Goal: Task Accomplishment & Management: Complete application form

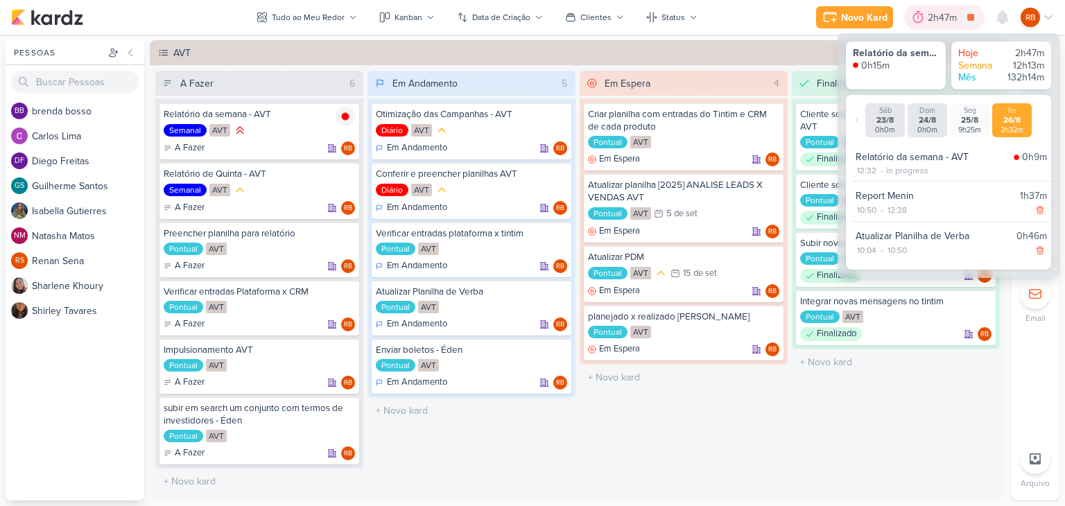
click at [932, 17] on div "2h47m" at bounding box center [943, 17] width 33 height 15
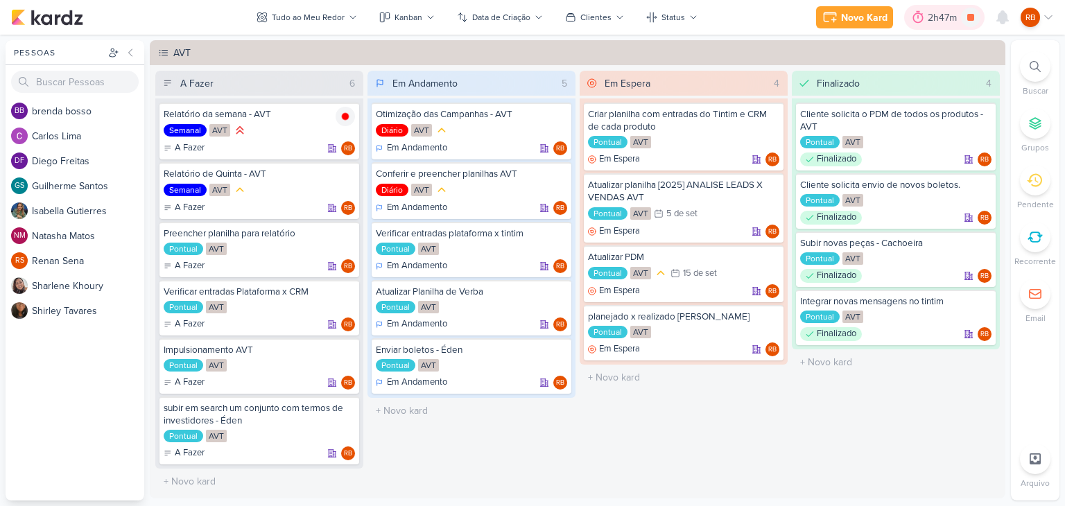
click at [941, 17] on div "2h47m" at bounding box center [943, 17] width 33 height 15
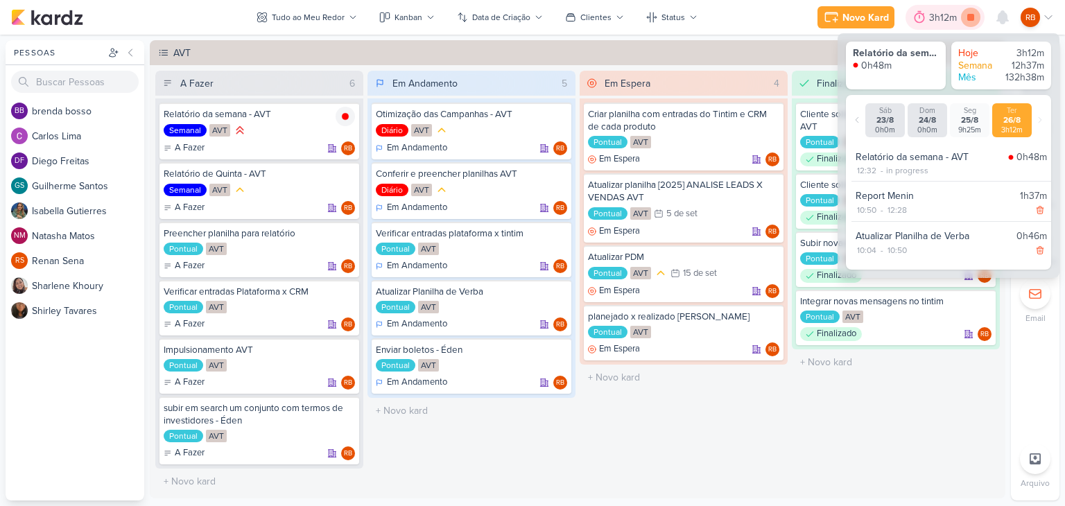
click at [972, 15] on icon at bounding box center [970, 17] width 7 height 7
click at [946, 21] on div at bounding box center [938, 17] width 19 height 22
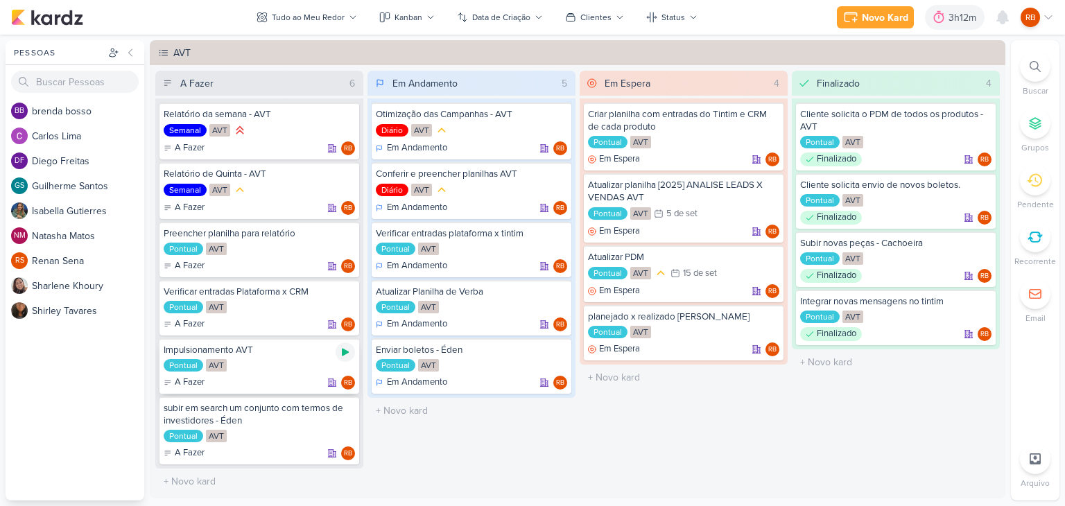
click at [342, 351] on icon at bounding box center [345, 353] width 7 height 8
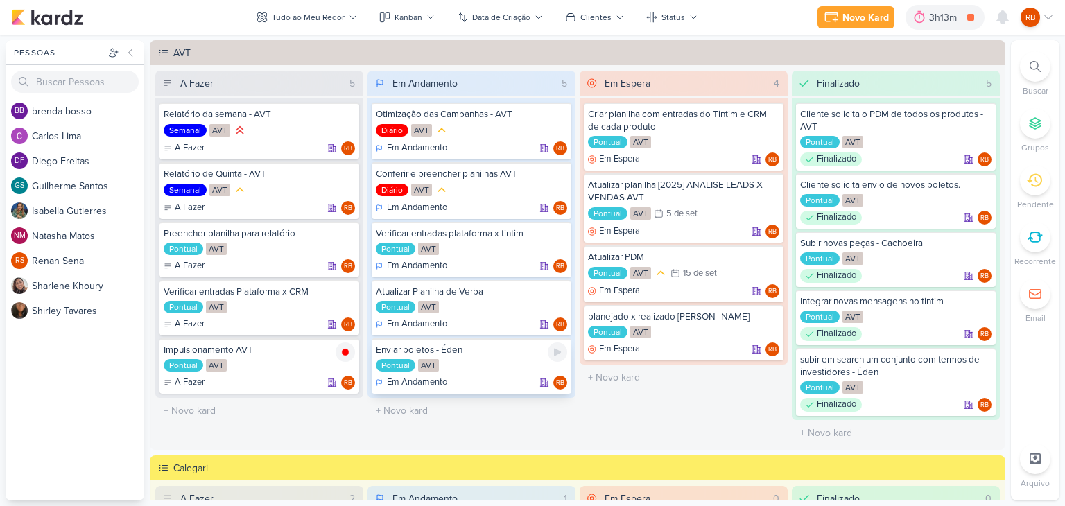
click at [491, 367] on div "Pontual AVT" at bounding box center [471, 366] width 191 height 14
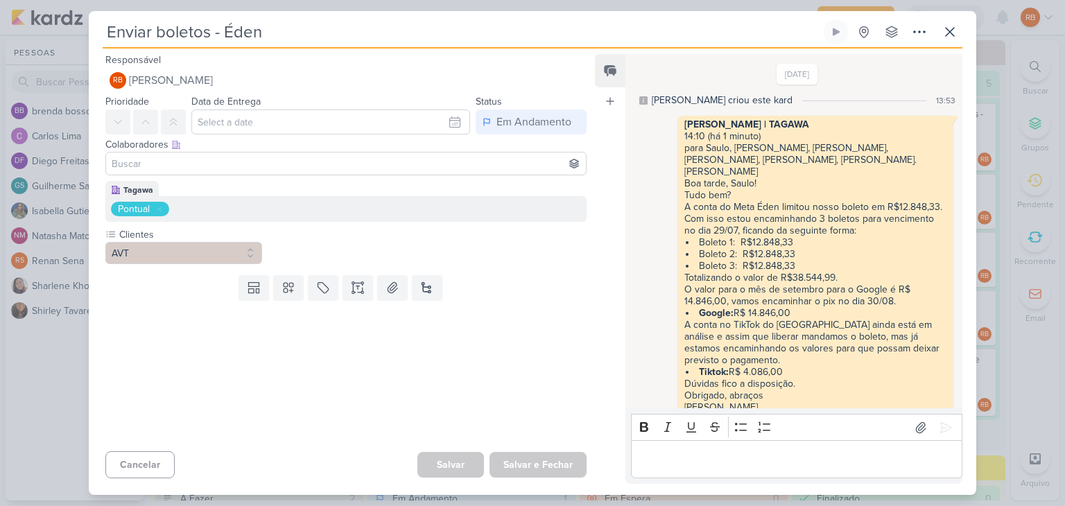
scroll to position [129, 0]
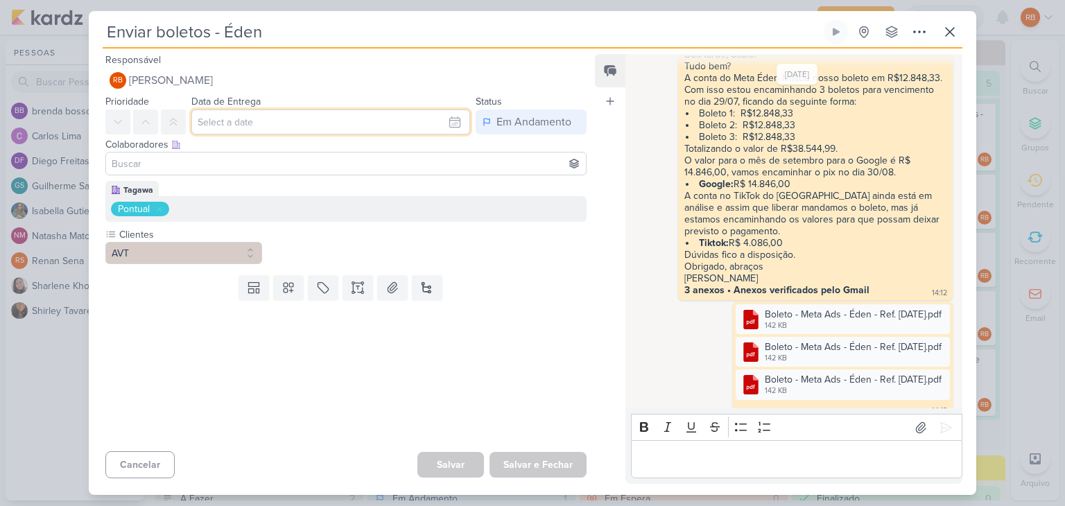
click at [408, 125] on input "text" at bounding box center [330, 122] width 279 height 25
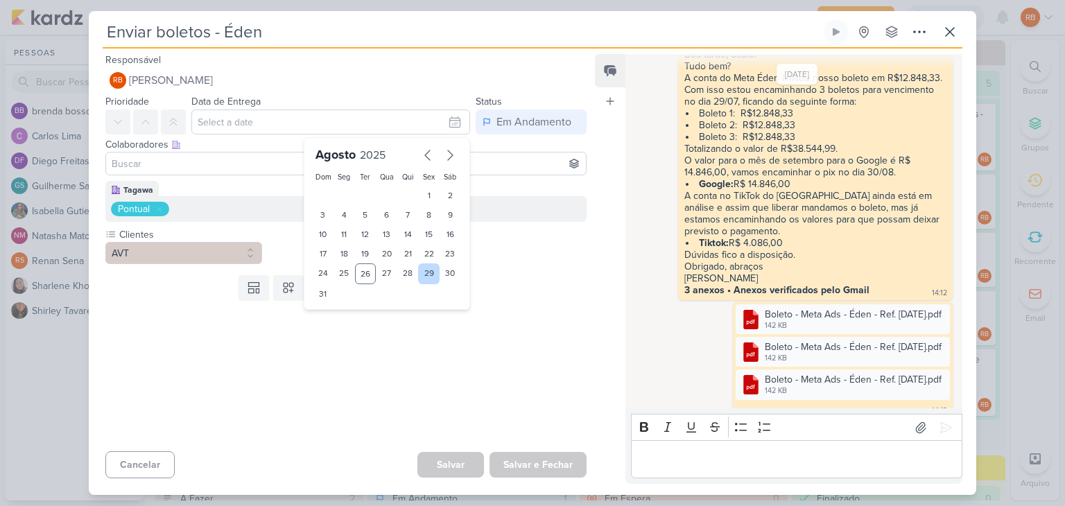
click at [424, 270] on div "29" at bounding box center [428, 273] width 21 height 21
type input "29 de agosto de 2025 às 23:59"
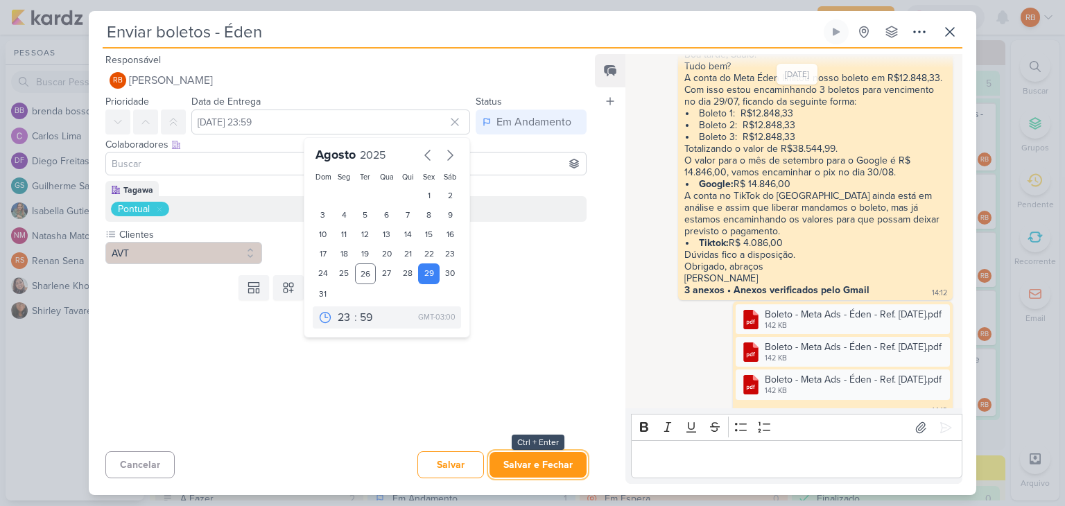
click at [541, 464] on button "Salvar e Fechar" at bounding box center [537, 465] width 97 height 26
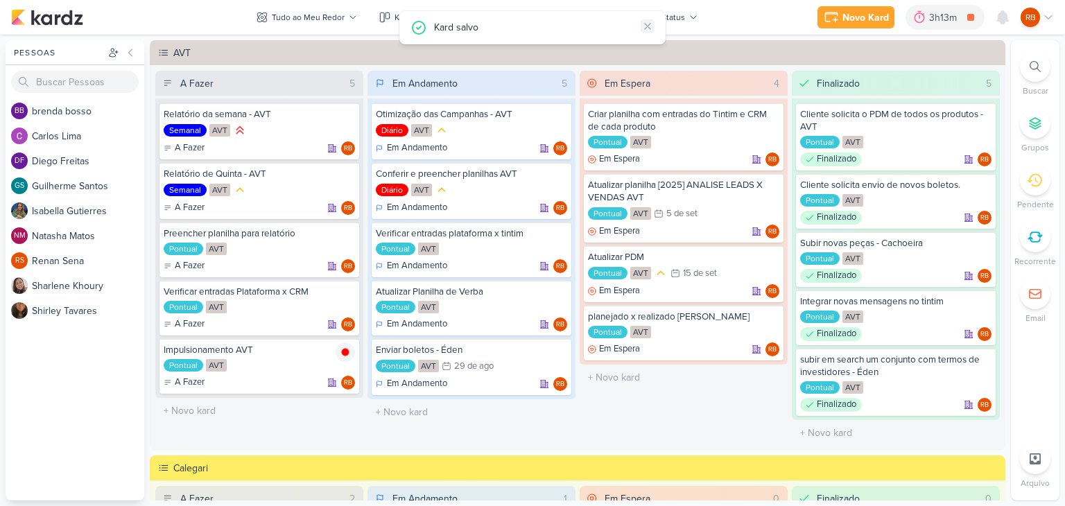
click at [649, 19] on button at bounding box center [647, 26] width 14 height 14
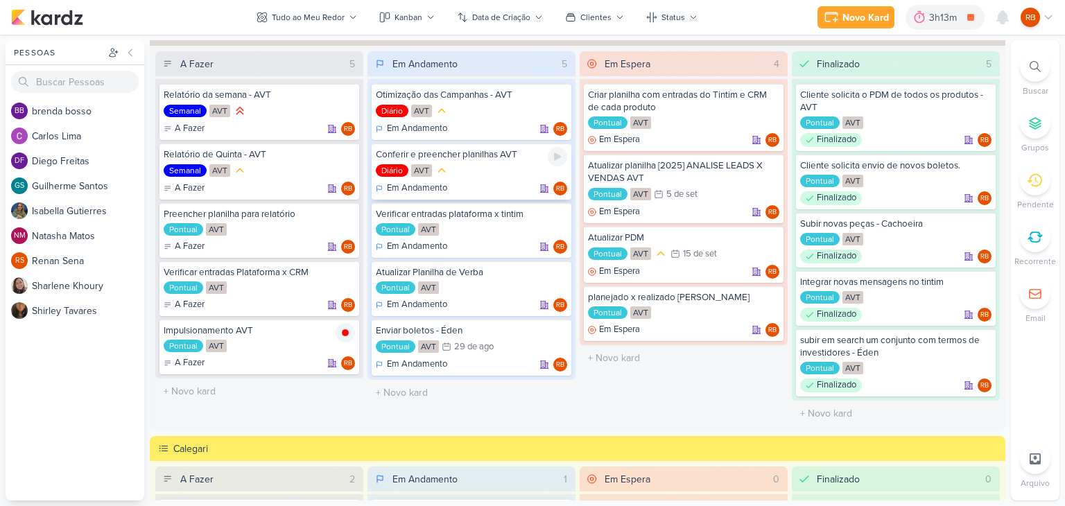
scroll to position [0, 0]
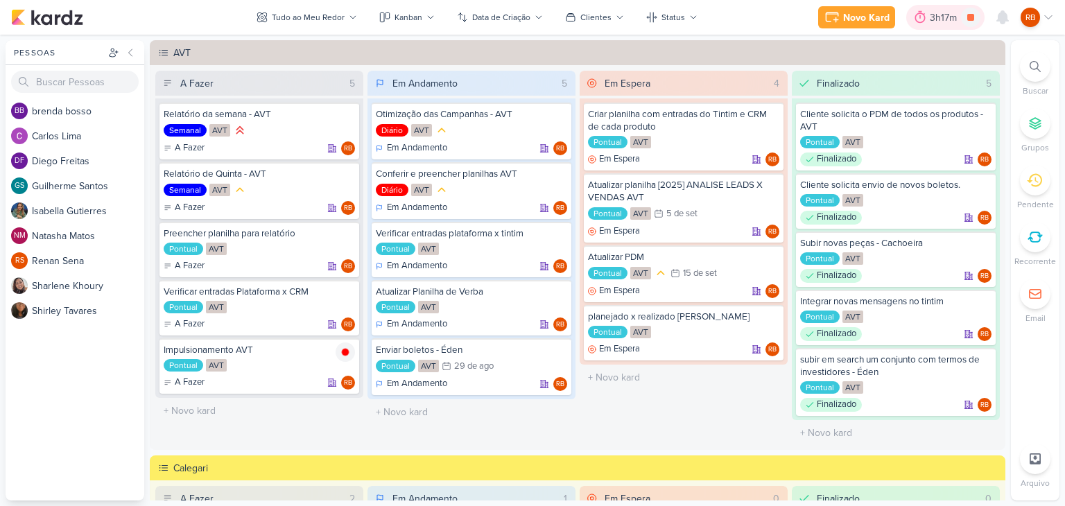
click at [941, 20] on div "3h17m" at bounding box center [945, 17] width 31 height 15
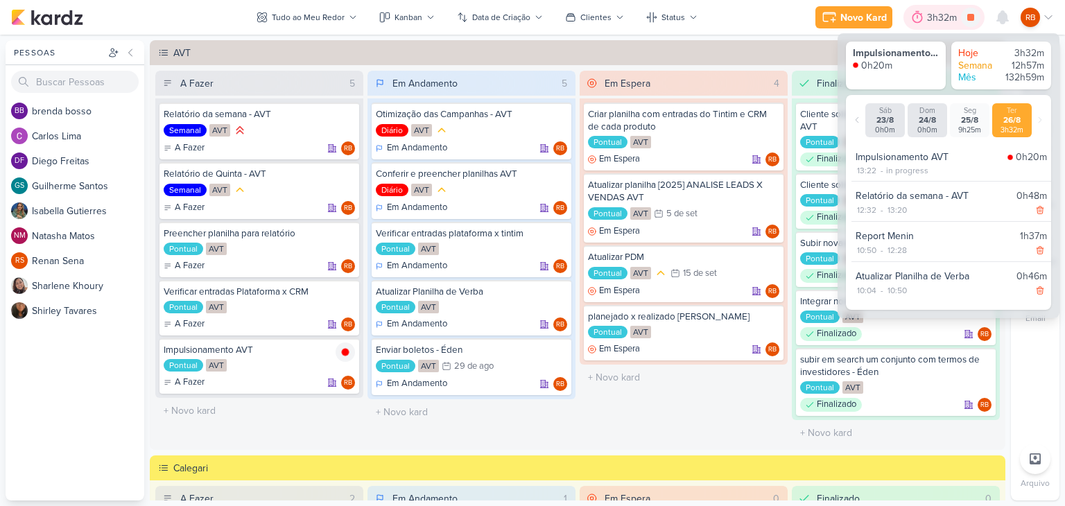
click at [941, 20] on div "3h32m" at bounding box center [944, 17] width 34 height 15
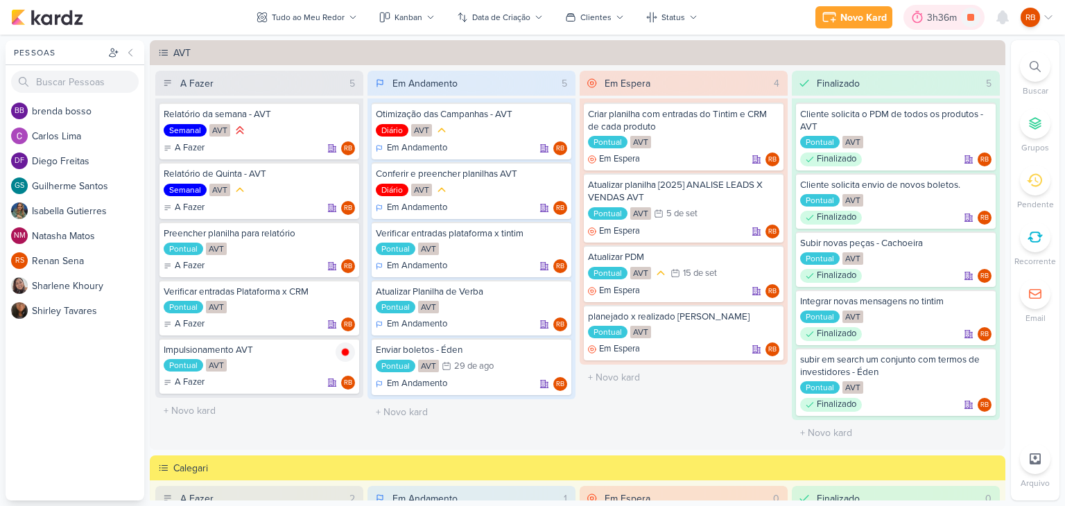
click at [930, 13] on div "3h36m" at bounding box center [944, 17] width 34 height 15
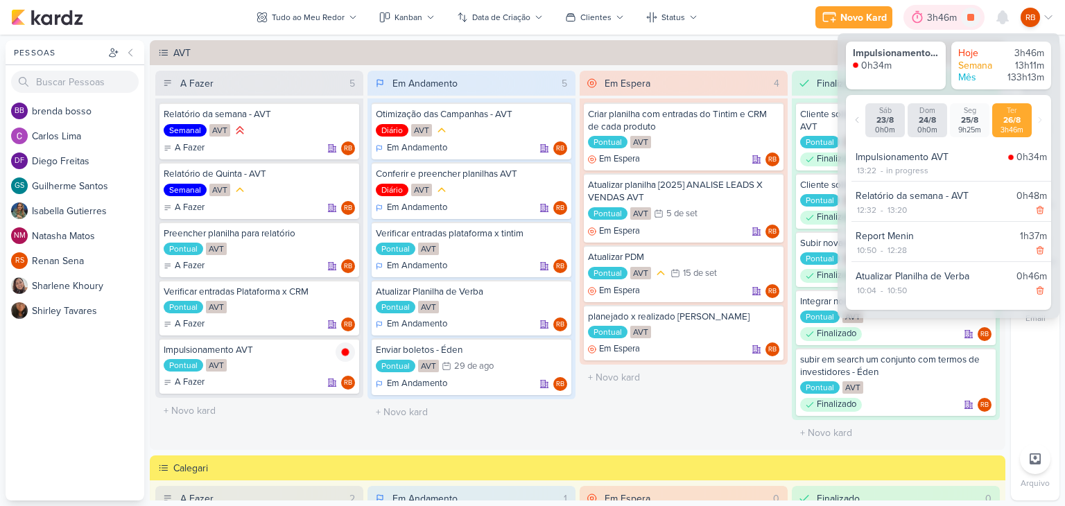
click at [930, 13] on div "3h46m" at bounding box center [944, 17] width 34 height 15
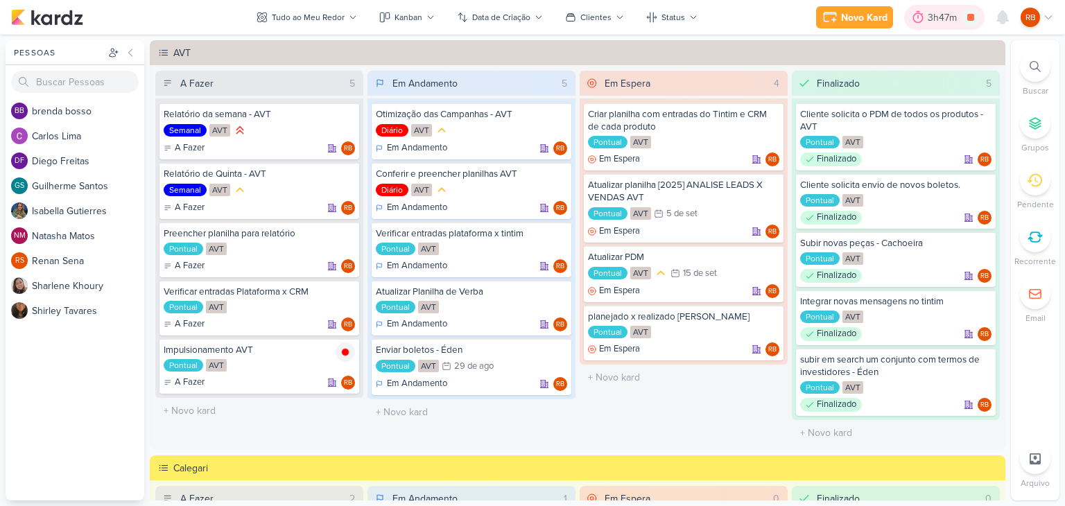
click at [934, 10] on div "3h47m" at bounding box center [943, 17] width 33 height 15
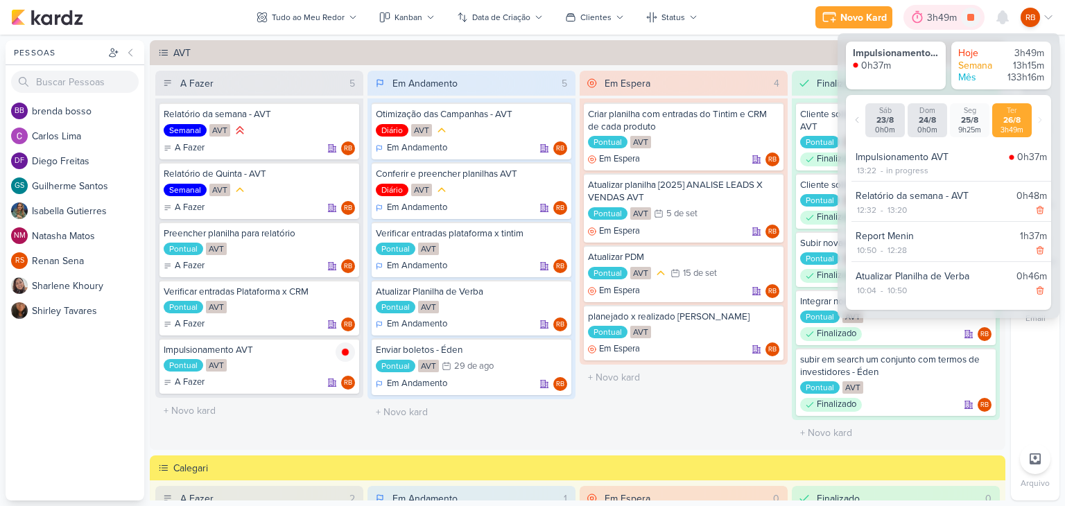
click at [934, 12] on div "3h49m" at bounding box center [944, 17] width 34 height 15
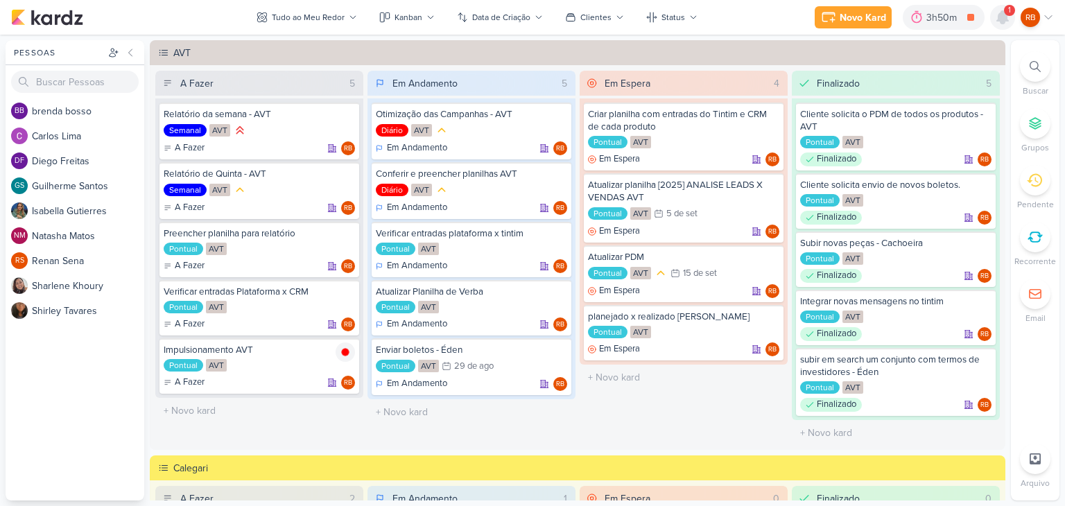
click at [1001, 12] on icon at bounding box center [1002, 17] width 11 height 12
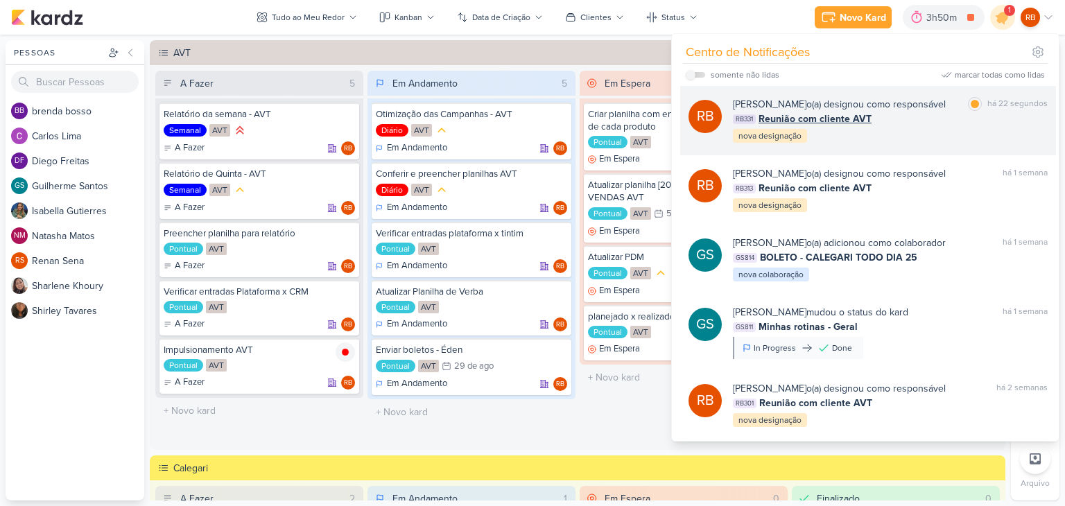
click at [824, 121] on span "Reunião com cliente AVT" at bounding box center [814, 119] width 113 height 15
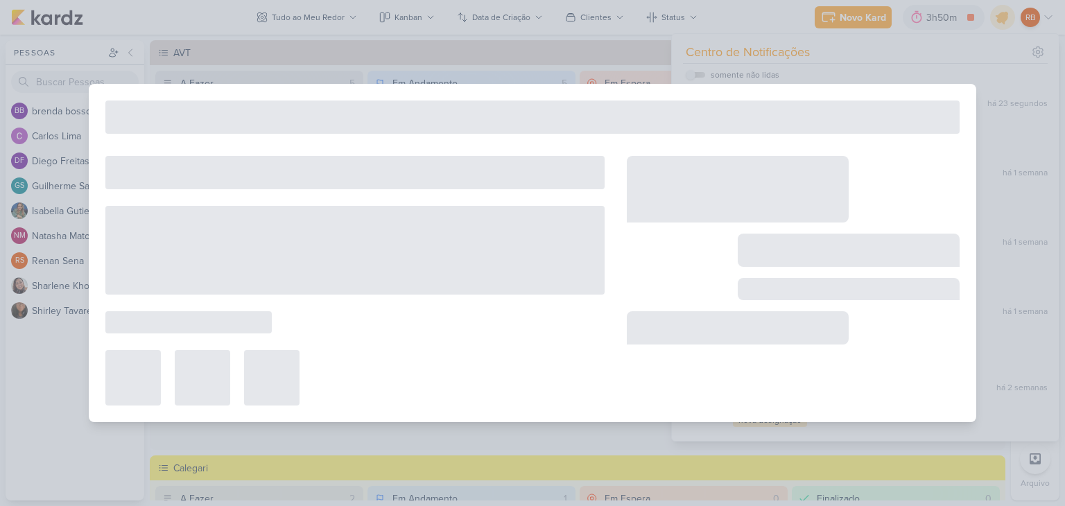
type input "Reunião com cliente AVT"
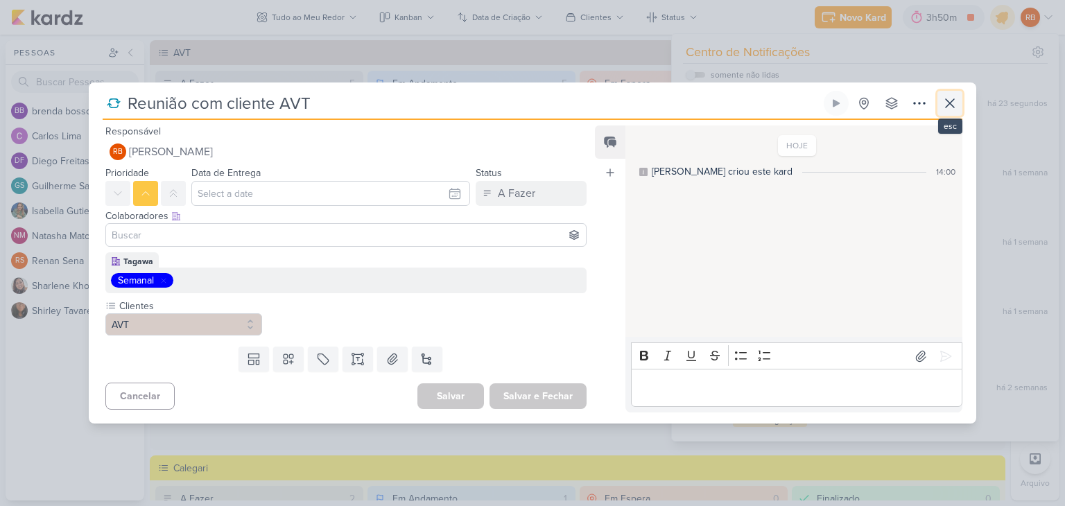
click at [951, 98] on icon at bounding box center [949, 103] width 17 height 17
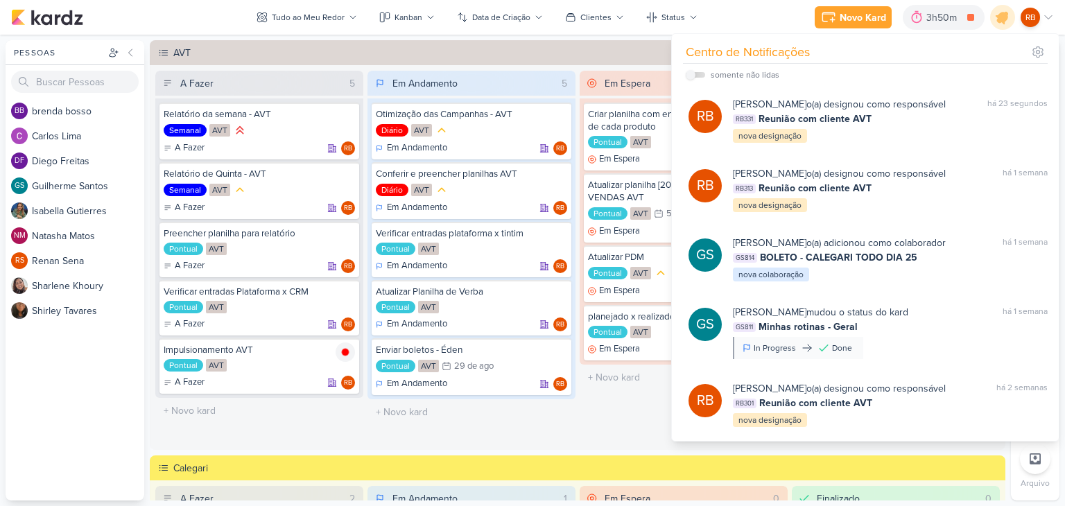
click at [722, 12] on div "Novo Kard Ctrl + k 3h50m Impulsionamento AVT 0h38m Hoje 3h50m Semana 13h15m Mês…" at bounding box center [532, 17] width 1042 height 35
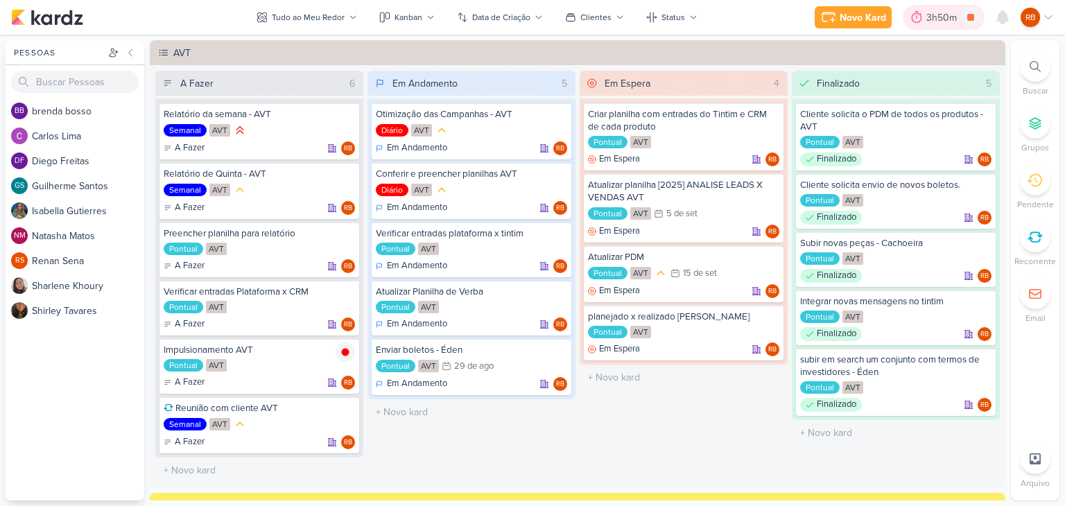
click at [940, 20] on div "3h50m" at bounding box center [943, 17] width 35 height 15
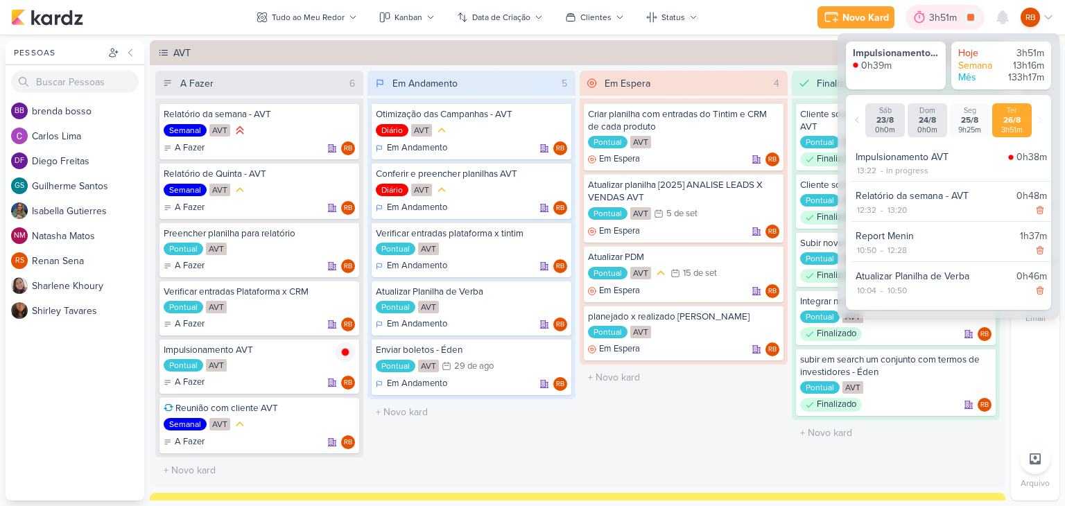
click at [940, 20] on div "3h51m" at bounding box center [945, 17] width 32 height 15
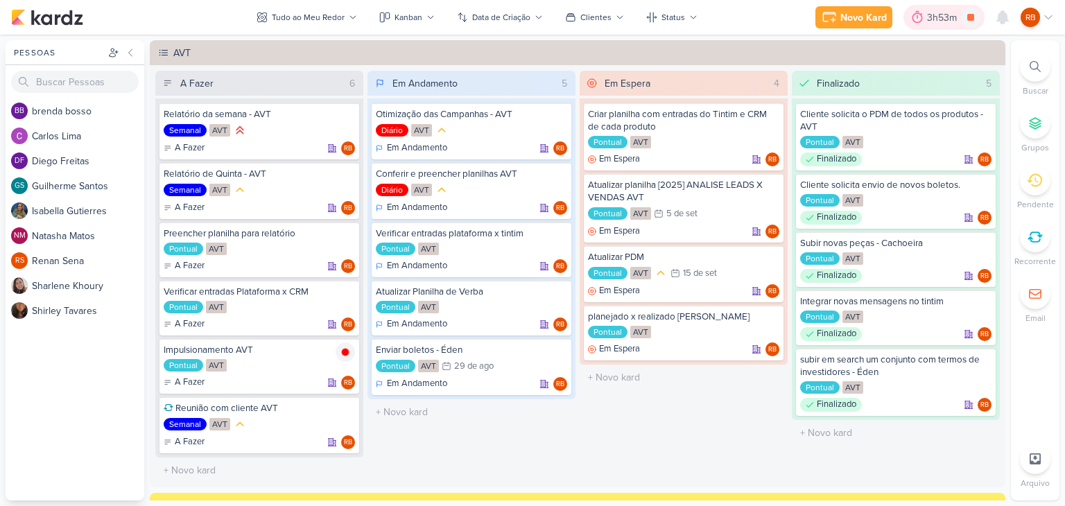
click at [934, 14] on div "3h53m" at bounding box center [944, 17] width 34 height 15
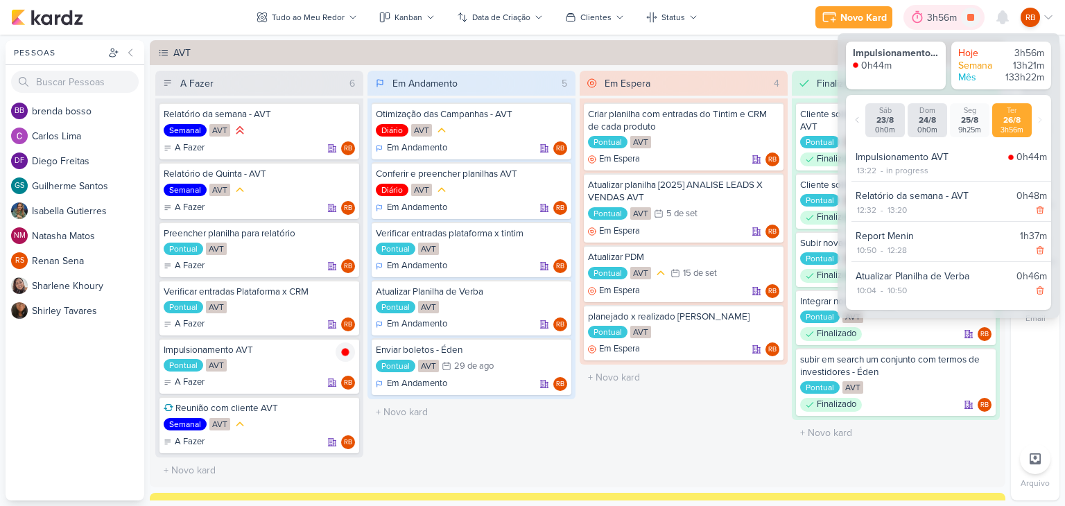
click at [934, 17] on div "3h56m" at bounding box center [944, 17] width 34 height 15
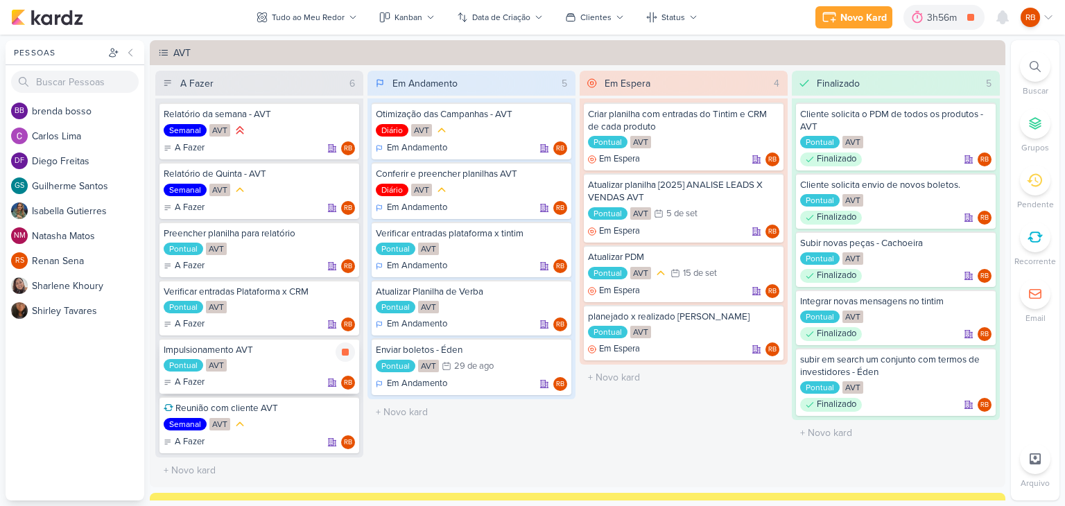
click at [225, 365] on div "Pontual AVT" at bounding box center [259, 366] width 191 height 14
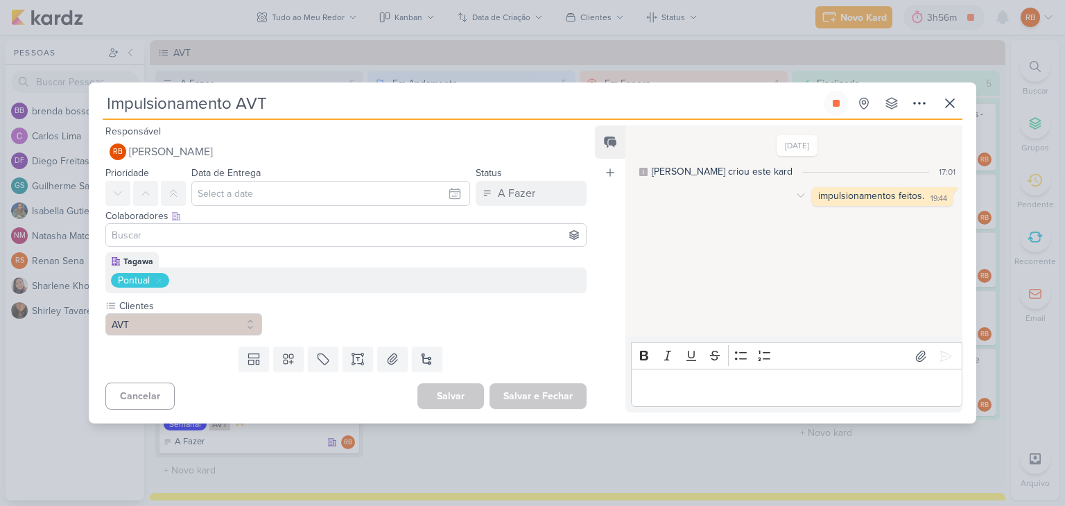
click at [881, 195] on div "impulsionamentos feitos." at bounding box center [871, 196] width 106 height 12
copy div "impulsionamentos feitos. 19:44"
click at [771, 392] on p "Editor editing area: main" at bounding box center [796, 388] width 317 height 17
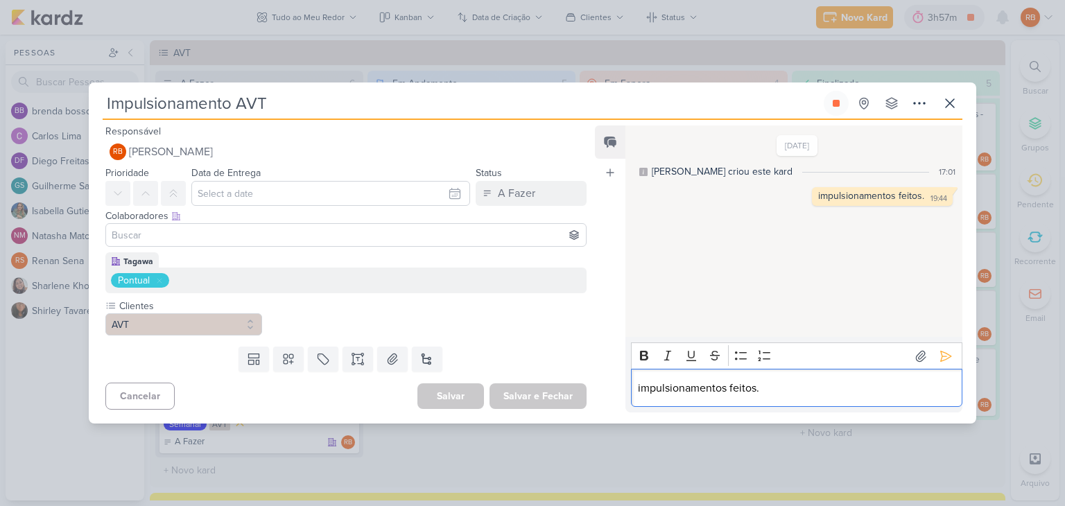
click at [740, 400] on div "impulsionamentos feitos." at bounding box center [796, 388] width 331 height 38
copy p "impulsionamentos feitos."
click at [954, 92] on button at bounding box center [949, 103] width 25 height 25
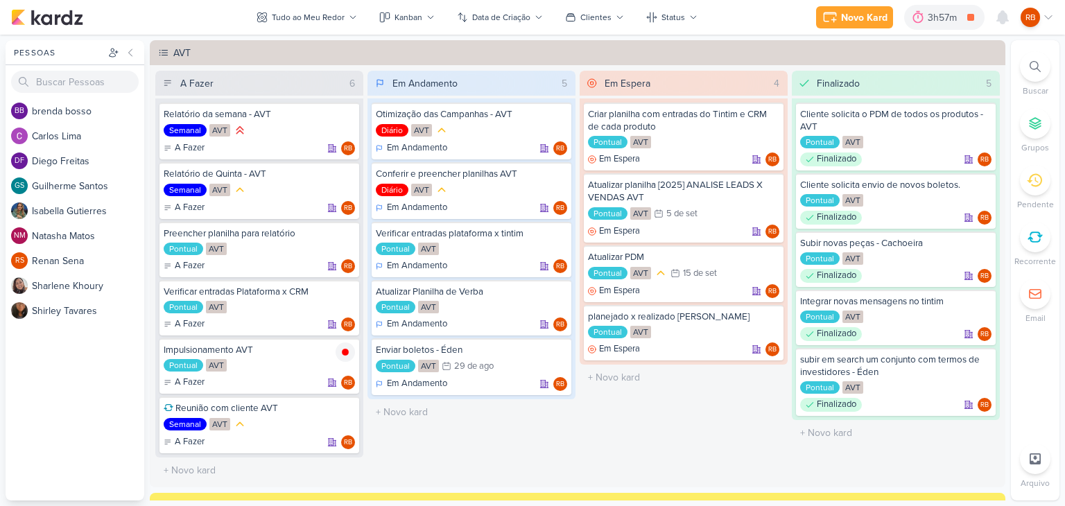
click at [937, 3] on div "Novo Kard Ctrl + k 3h57m Impulsionamento AVT 0h45m Hoje 3h57m Semana 13h22m Mês…" at bounding box center [532, 17] width 1042 height 35
click at [938, 17] on div "3h57m" at bounding box center [943, 17] width 33 height 15
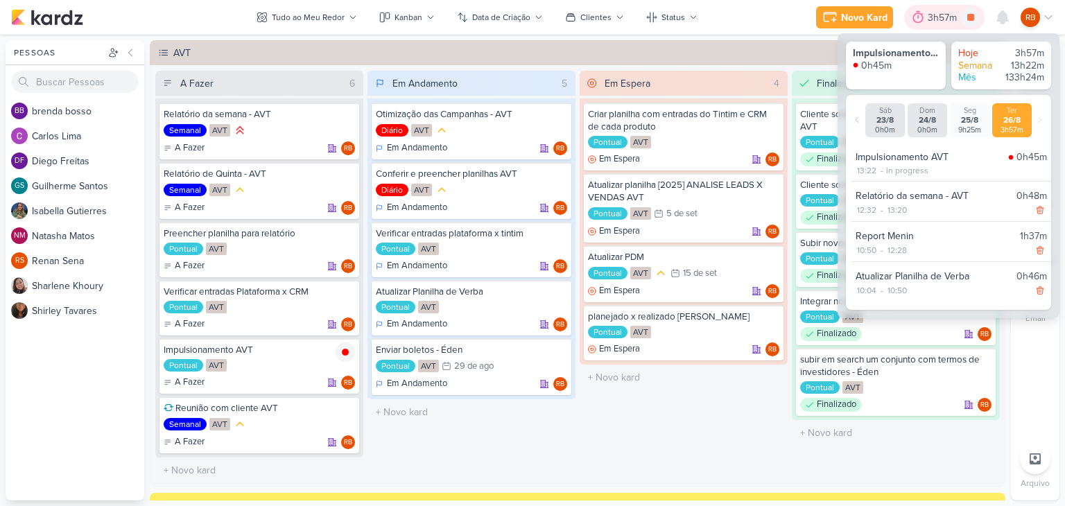
click at [938, 17] on div "3h57m" at bounding box center [943, 17] width 33 height 15
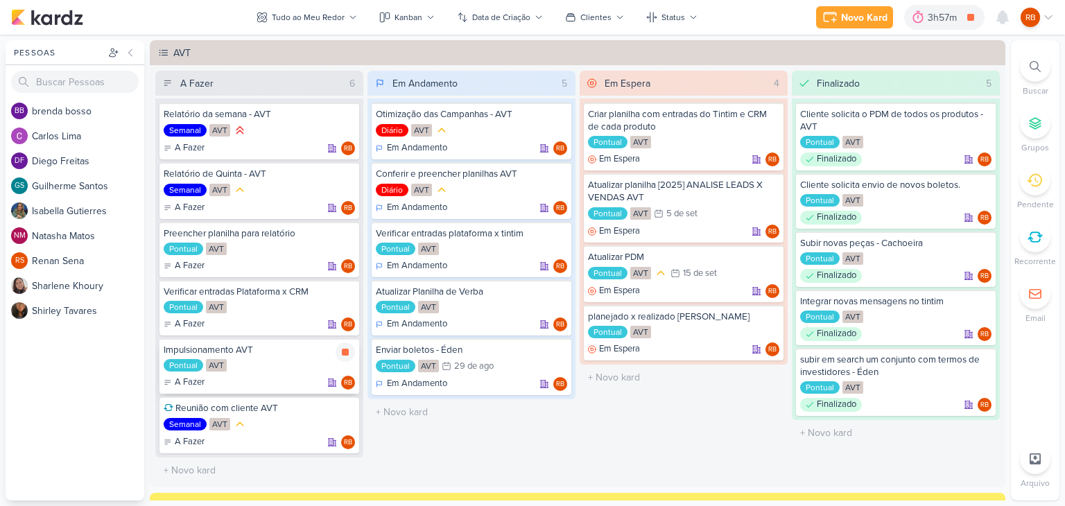
click at [266, 360] on div "Pontual AVT" at bounding box center [259, 366] width 191 height 14
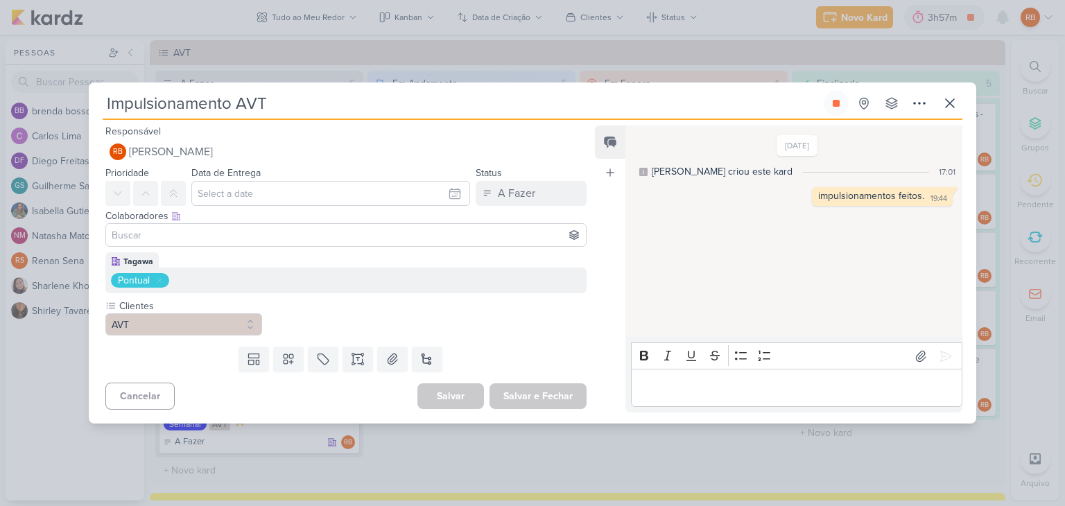
click at [759, 390] on p "Editor editing area: main" at bounding box center [796, 388] width 317 height 17
click at [845, 98] on button at bounding box center [835, 103] width 25 height 25
click at [948, 101] on icon at bounding box center [949, 103] width 17 height 17
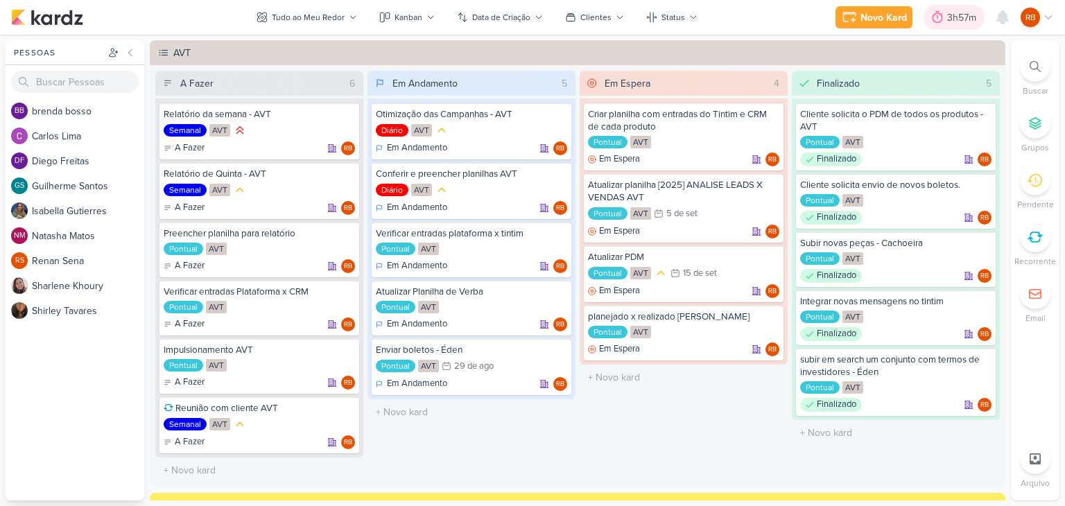
click at [952, 18] on div "3h57m" at bounding box center [963, 17] width 33 height 15
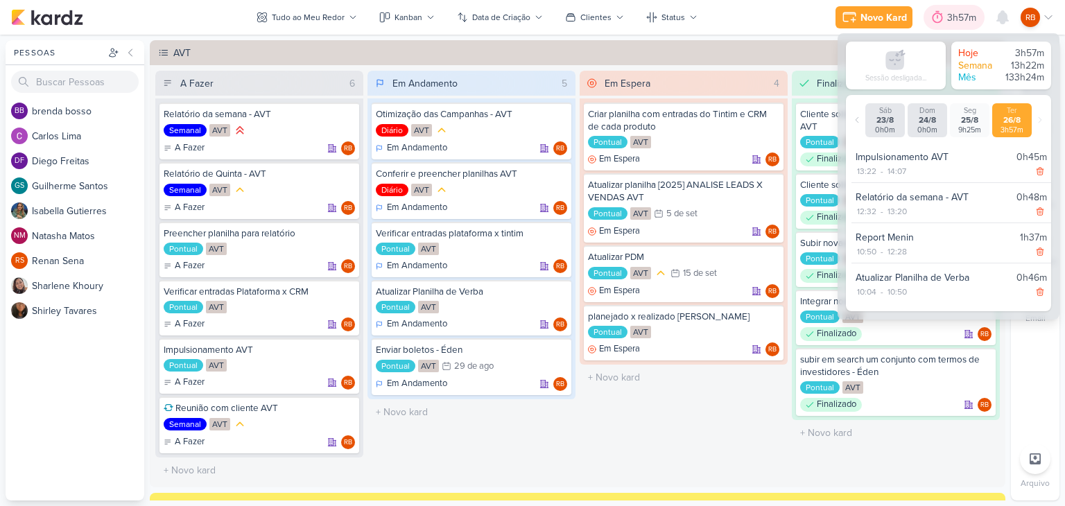
click at [952, 18] on div "3h57m" at bounding box center [963, 17] width 33 height 15
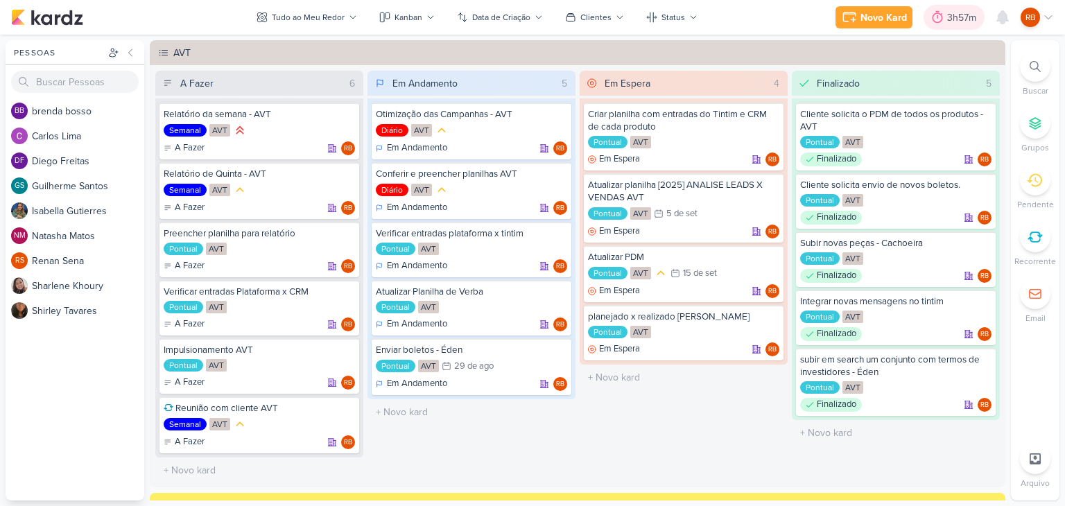
click at [955, 12] on div "3h57m" at bounding box center [963, 17] width 33 height 15
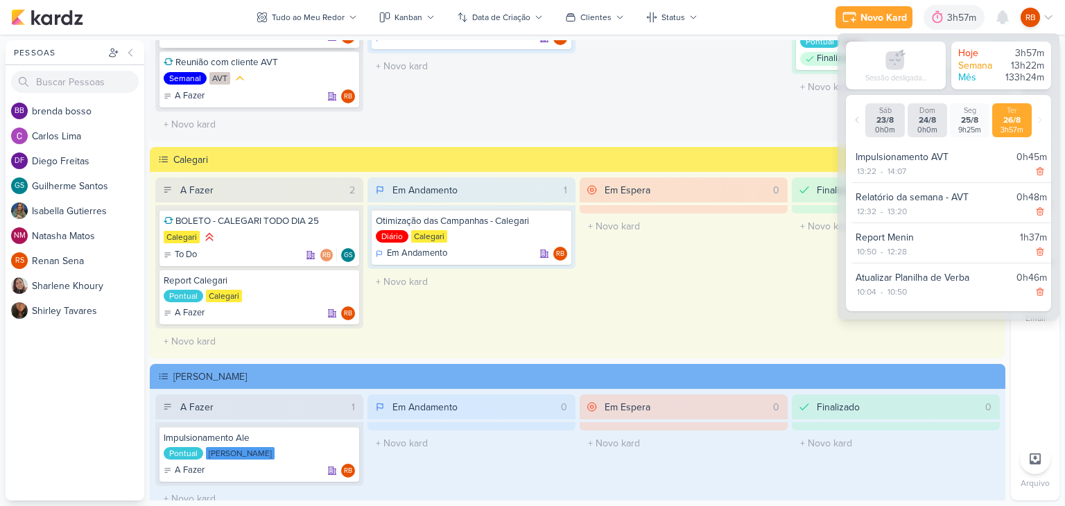
scroll to position [347, 0]
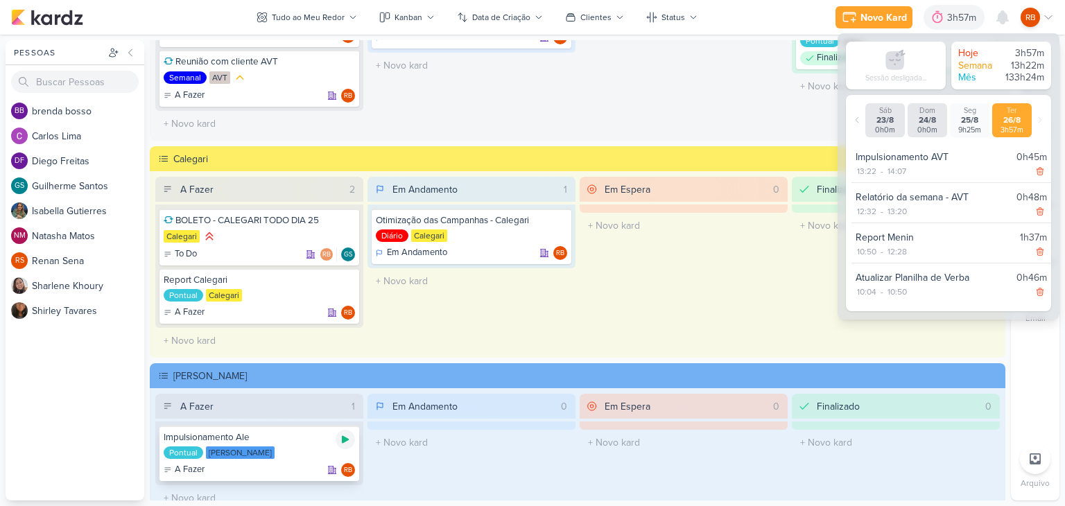
click at [344, 436] on icon at bounding box center [345, 440] width 7 height 8
click at [941, 16] on div "3h57m" at bounding box center [943, 17] width 33 height 15
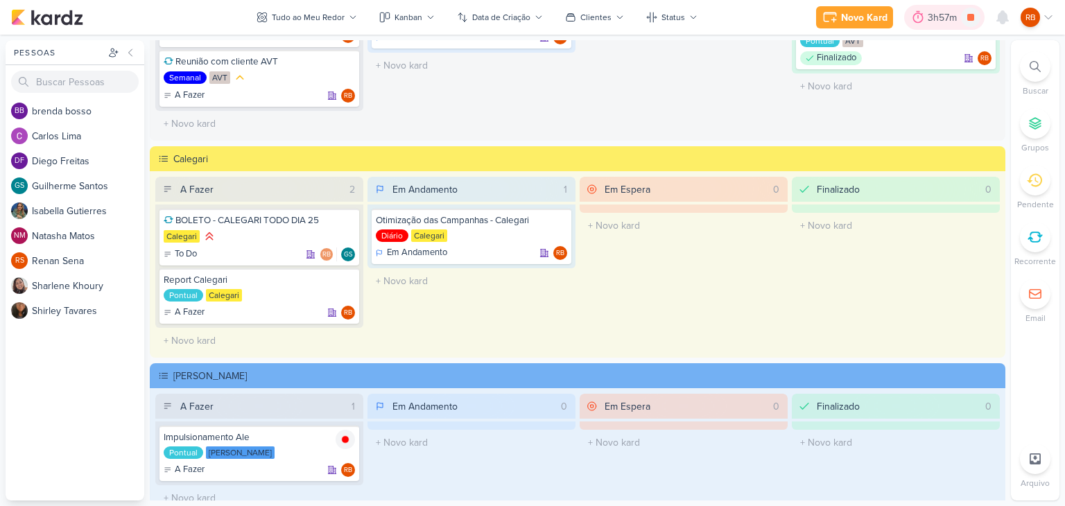
click at [941, 16] on div "3h57m" at bounding box center [943, 17] width 33 height 15
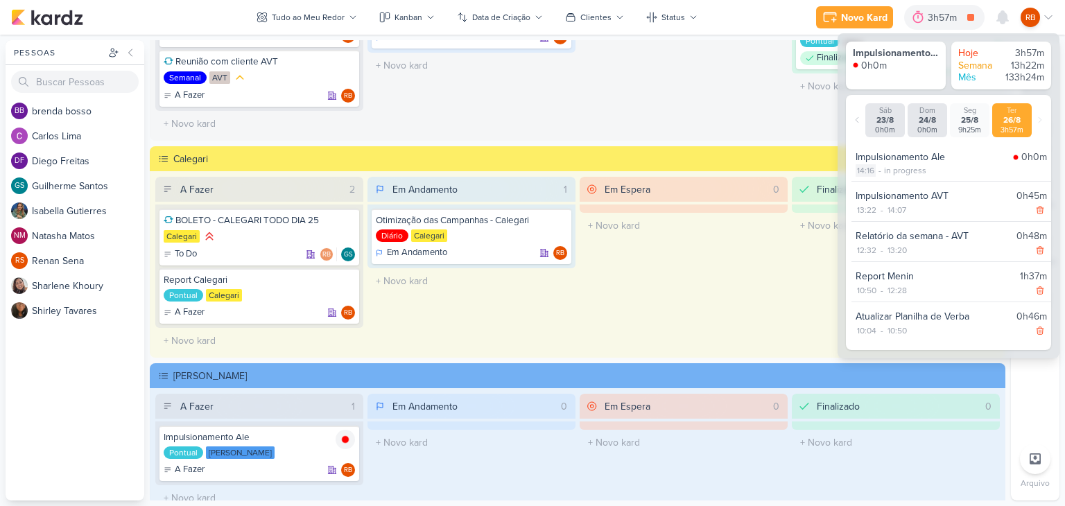
click at [871, 172] on div "14:16" at bounding box center [865, 170] width 20 height 12
select select "14"
click at [887, 189] on select "00 01 02 03 04 05 06 07 08 09 10 11 12 13 14 15 16 17 18 19 20 21 22 23 24 25 2…" at bounding box center [889, 188] width 19 height 17
select select "10"
click at [880, 180] on select "00 01 02 03 04 05 06 07 08 09 10 11 12 13 14 15 16 17 18 19 20 21 22 23 24 25 2…" at bounding box center [889, 188] width 19 height 17
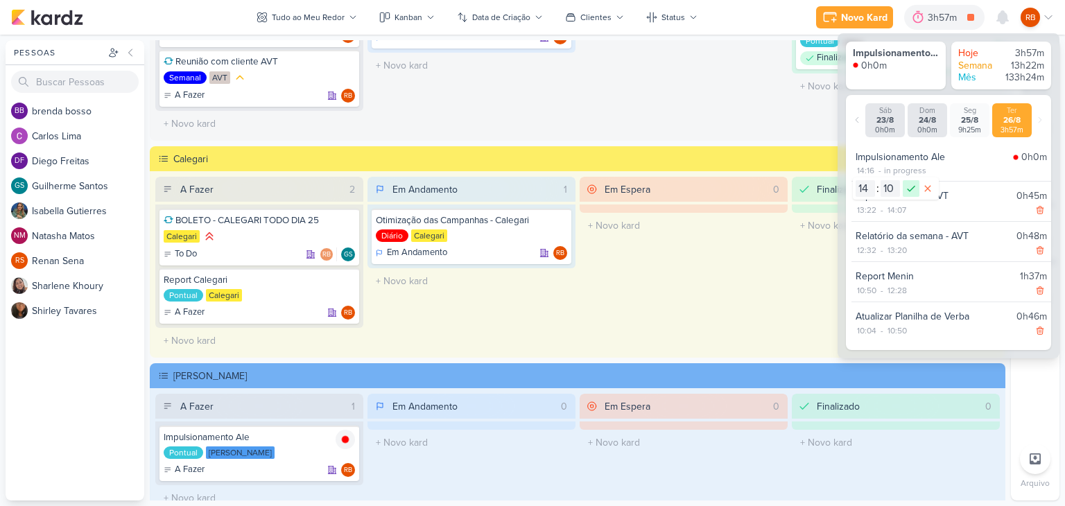
click at [910, 185] on icon at bounding box center [910, 188] width 17 height 17
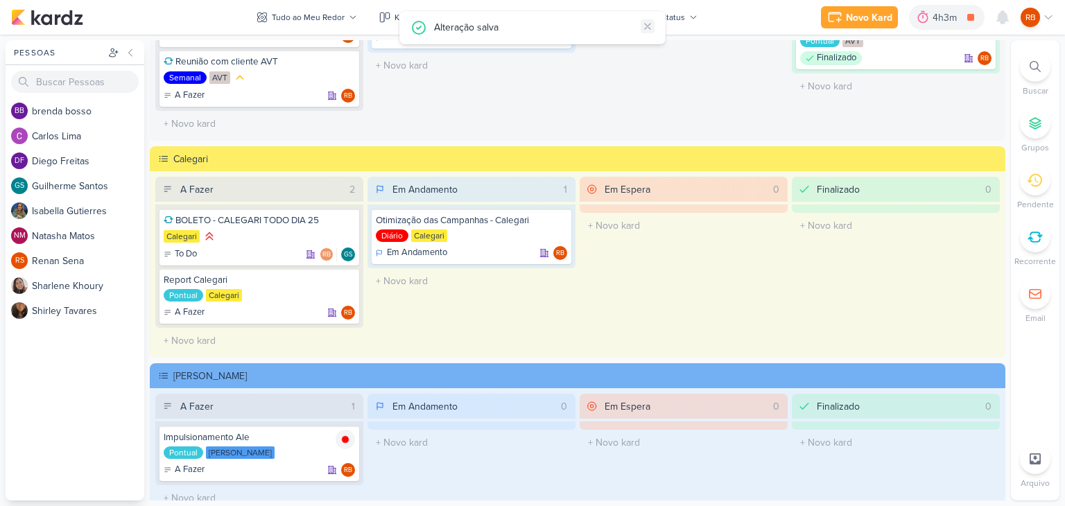
click at [652, 25] on icon at bounding box center [647, 26] width 11 height 11
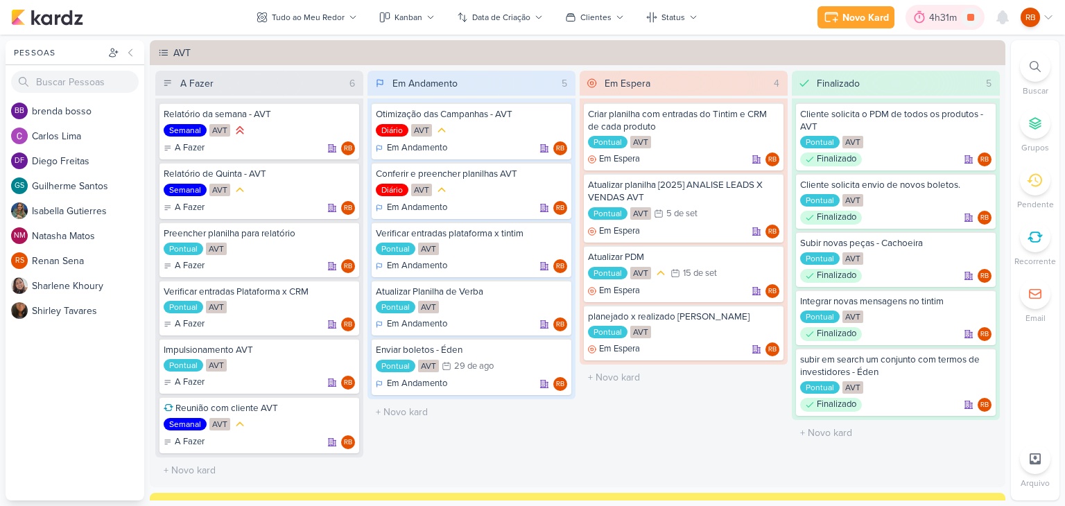
click at [935, 15] on div "4h31m" at bounding box center [945, 17] width 32 height 15
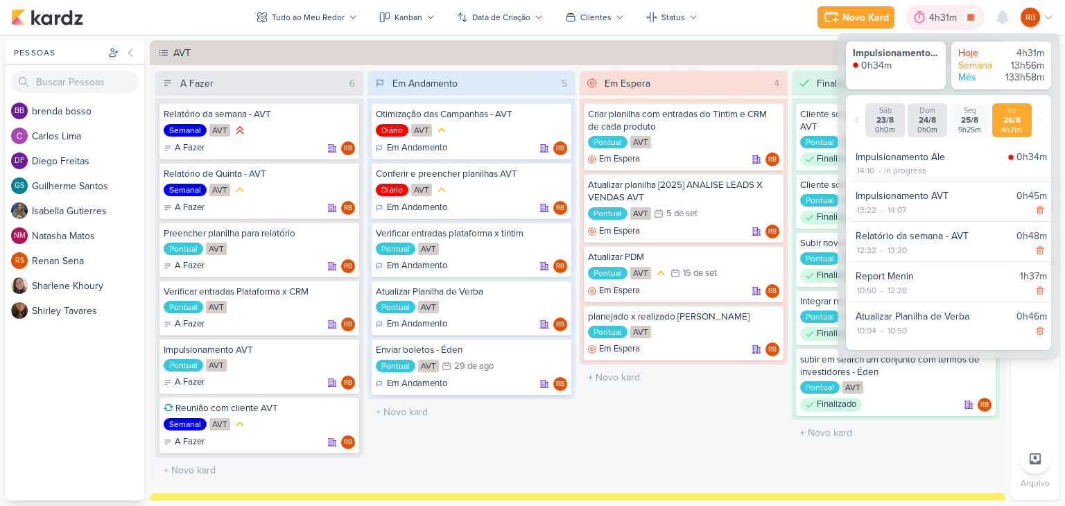
click at [935, 15] on div "4h31m" at bounding box center [945, 17] width 32 height 15
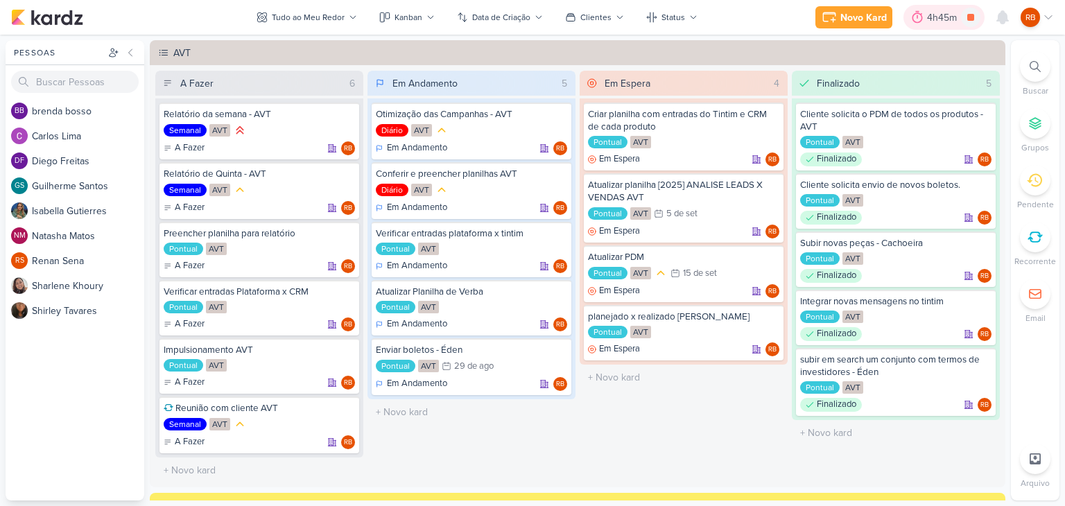
click at [934, 22] on div "4h45m" at bounding box center [944, 17] width 34 height 15
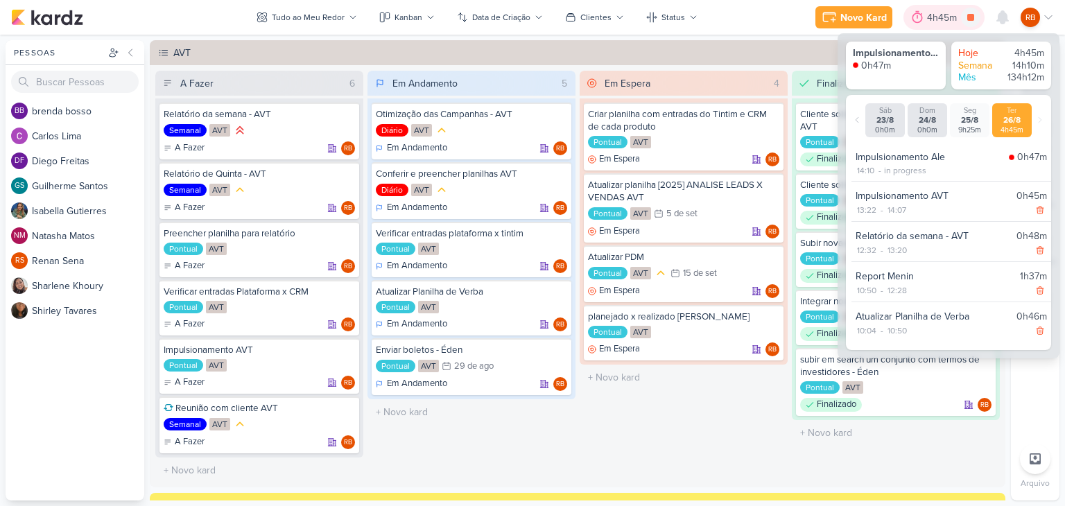
click at [939, 17] on div "4h45m" at bounding box center [944, 17] width 34 height 15
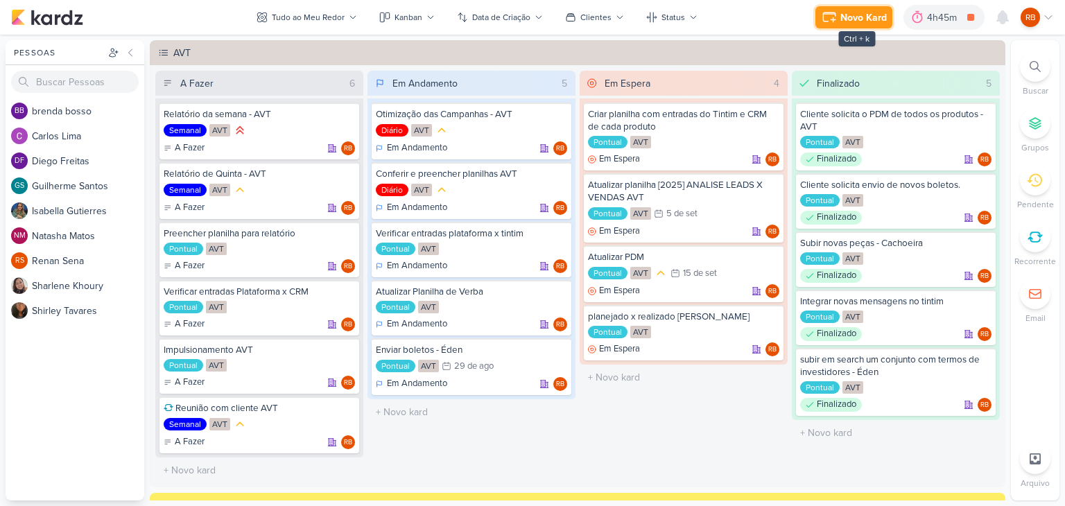
click at [846, 11] on div "Novo Kard" at bounding box center [863, 17] width 46 height 15
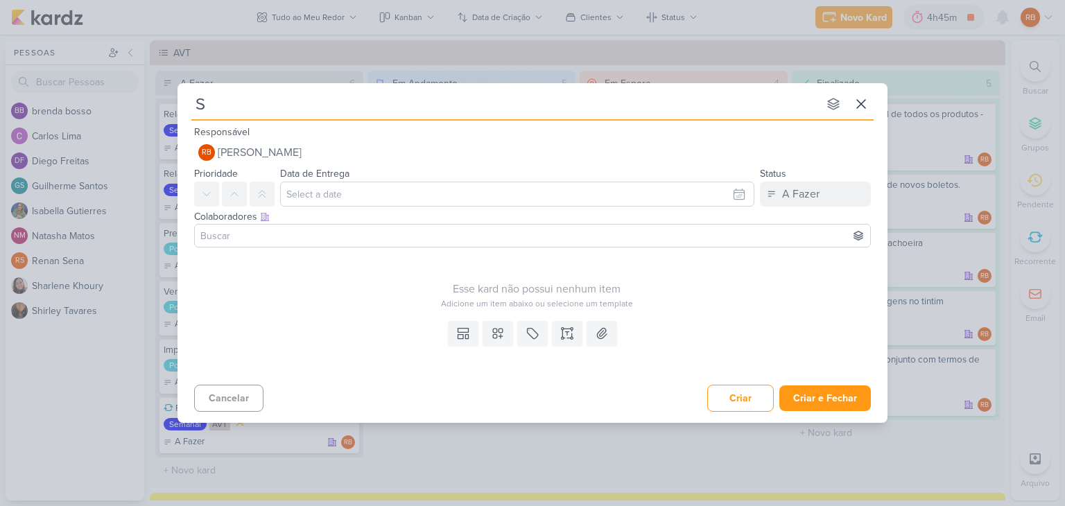
type input "Su"
type input "Sub"
type input "Subir peças"
type input "Subir peças Al"
type input "Subir peças Ale"
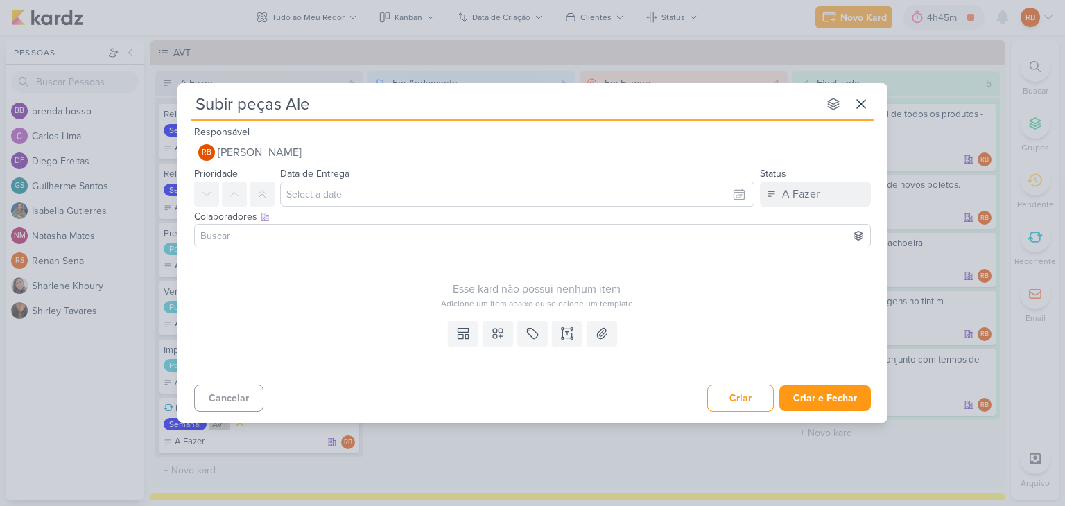
type input "Subir peças Ale -"
type input "Subir peças Ale - S"
type input "Subir peças Ale - Si"
type input "Subir peças Ale - Sino"
type input "Subir peças Ale - Sinop"
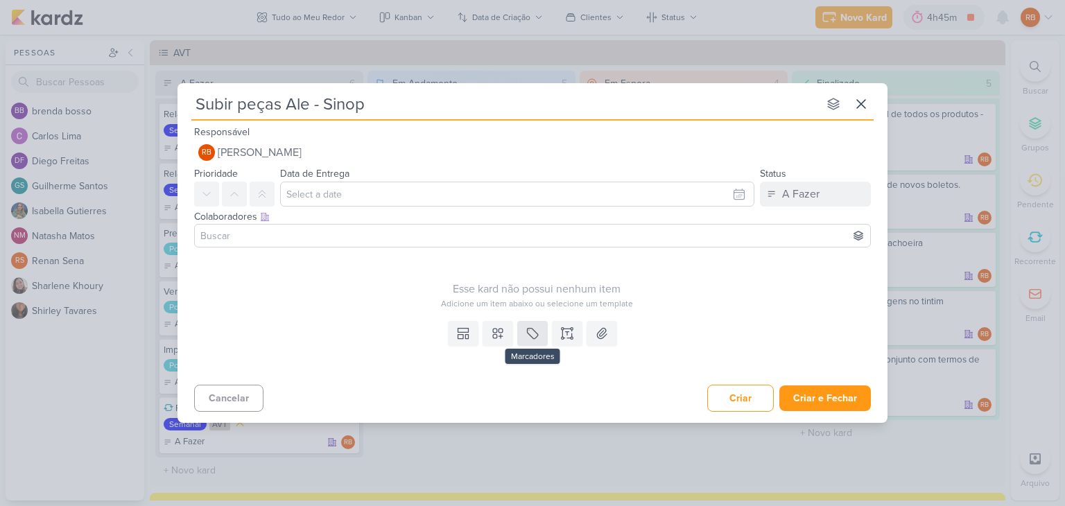
type input "Subir peças Ale - Sinop"
click at [527, 337] on icon at bounding box center [532, 333] width 14 height 14
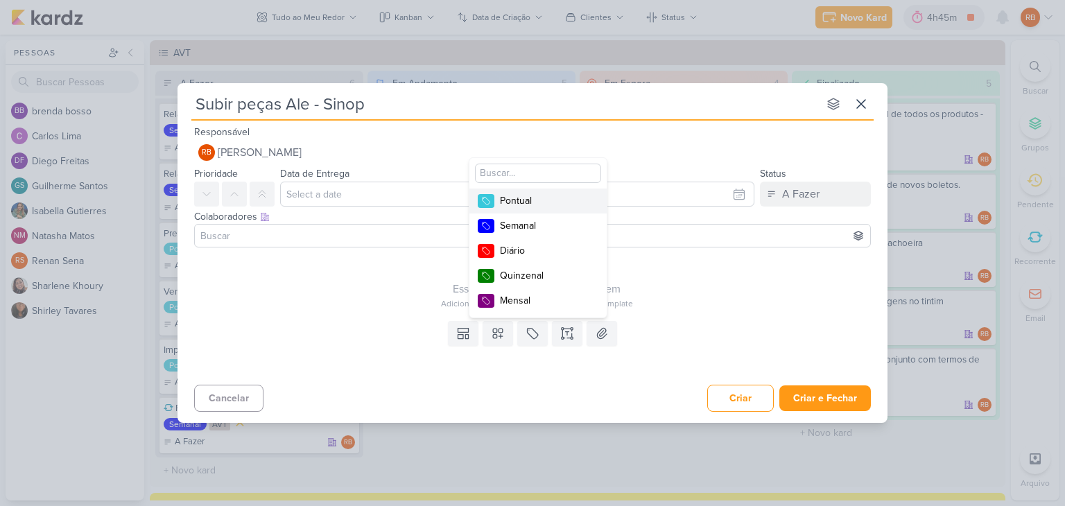
click at [540, 193] on div "Pontual" at bounding box center [545, 200] width 90 height 15
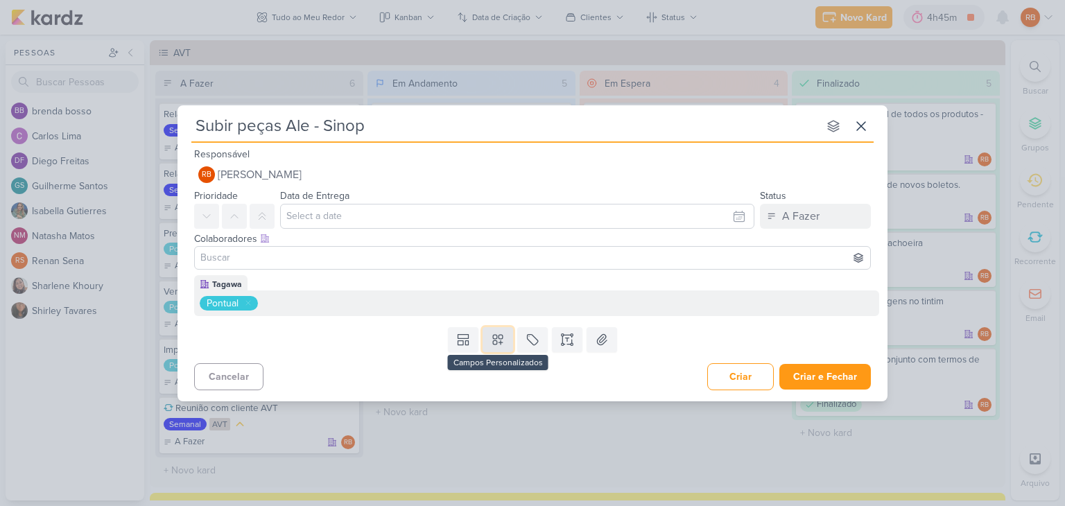
click at [497, 342] on icon at bounding box center [498, 340] width 14 height 14
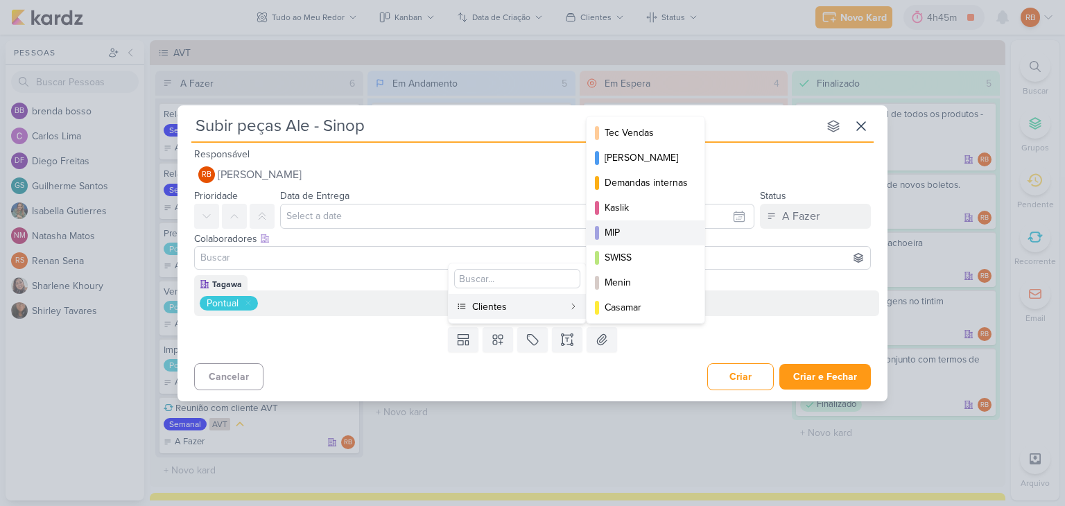
scroll to position [200, 0]
click at [634, 277] on div "Menin" at bounding box center [645, 281] width 83 height 15
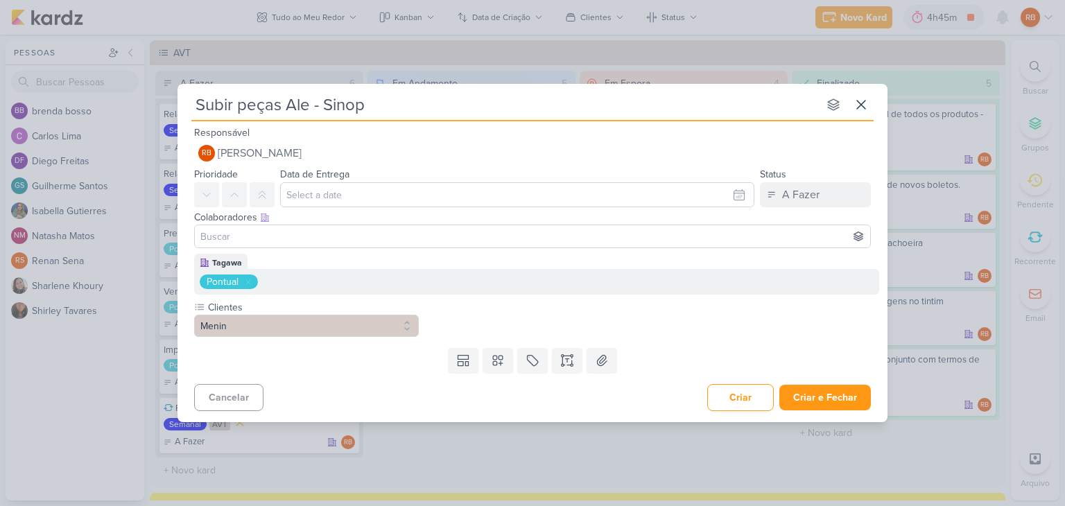
click at [830, 378] on div "Cancelar Criar Criar e Fechar Ctrl + Enter" at bounding box center [532, 395] width 710 height 35
click at [831, 396] on button "Criar e Fechar" at bounding box center [824, 398] width 91 height 26
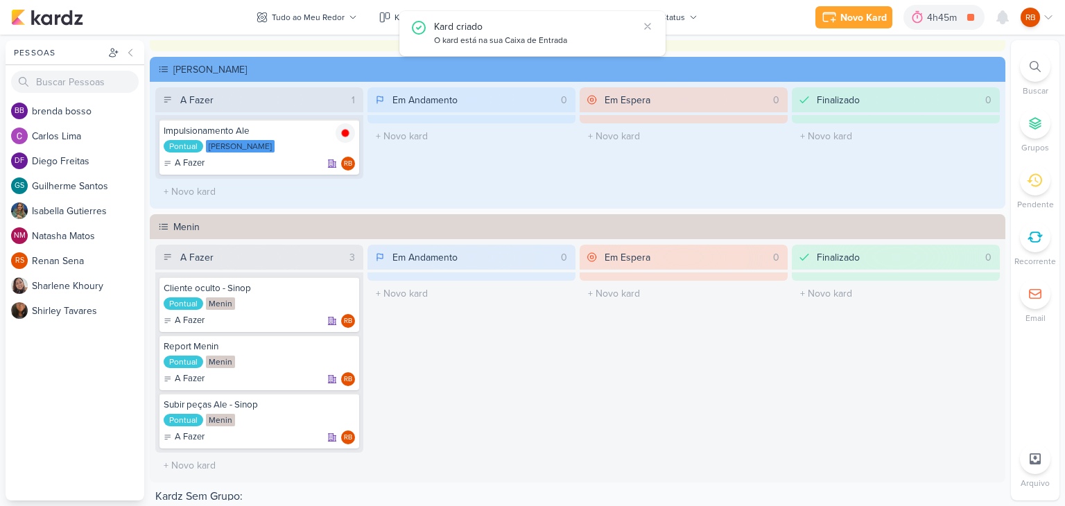
scroll to position [762, 0]
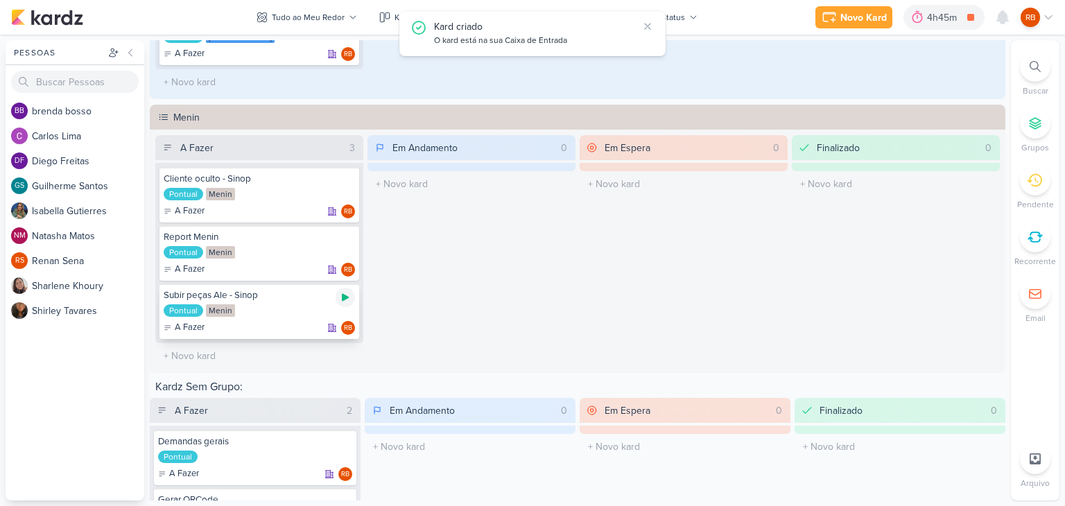
click at [345, 295] on icon at bounding box center [345, 298] width 7 height 8
